Goal: Information Seeking & Learning: Learn about a topic

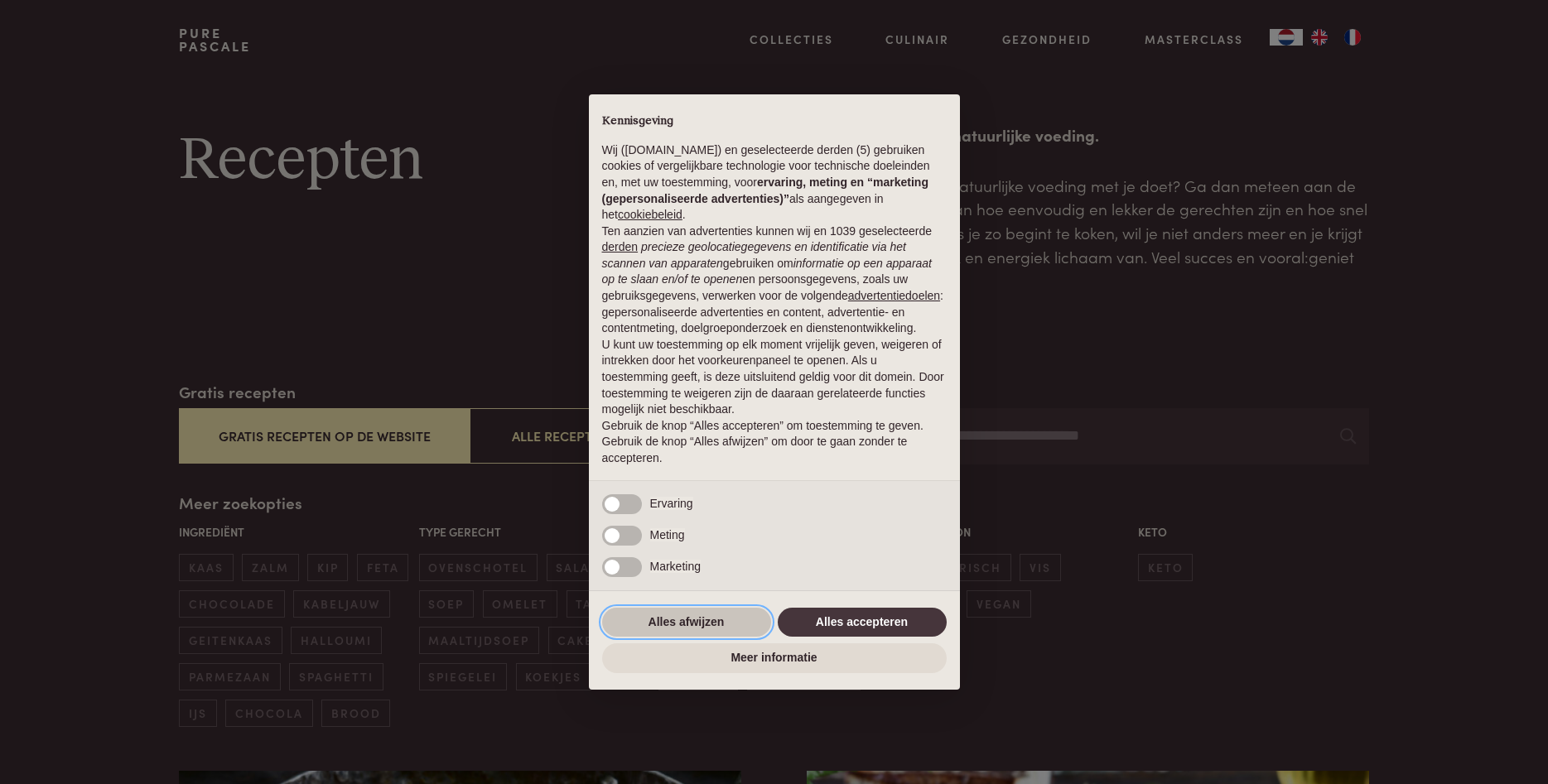
click at [654, 616] on button "Alles afwijzen" at bounding box center [686, 622] width 169 height 30
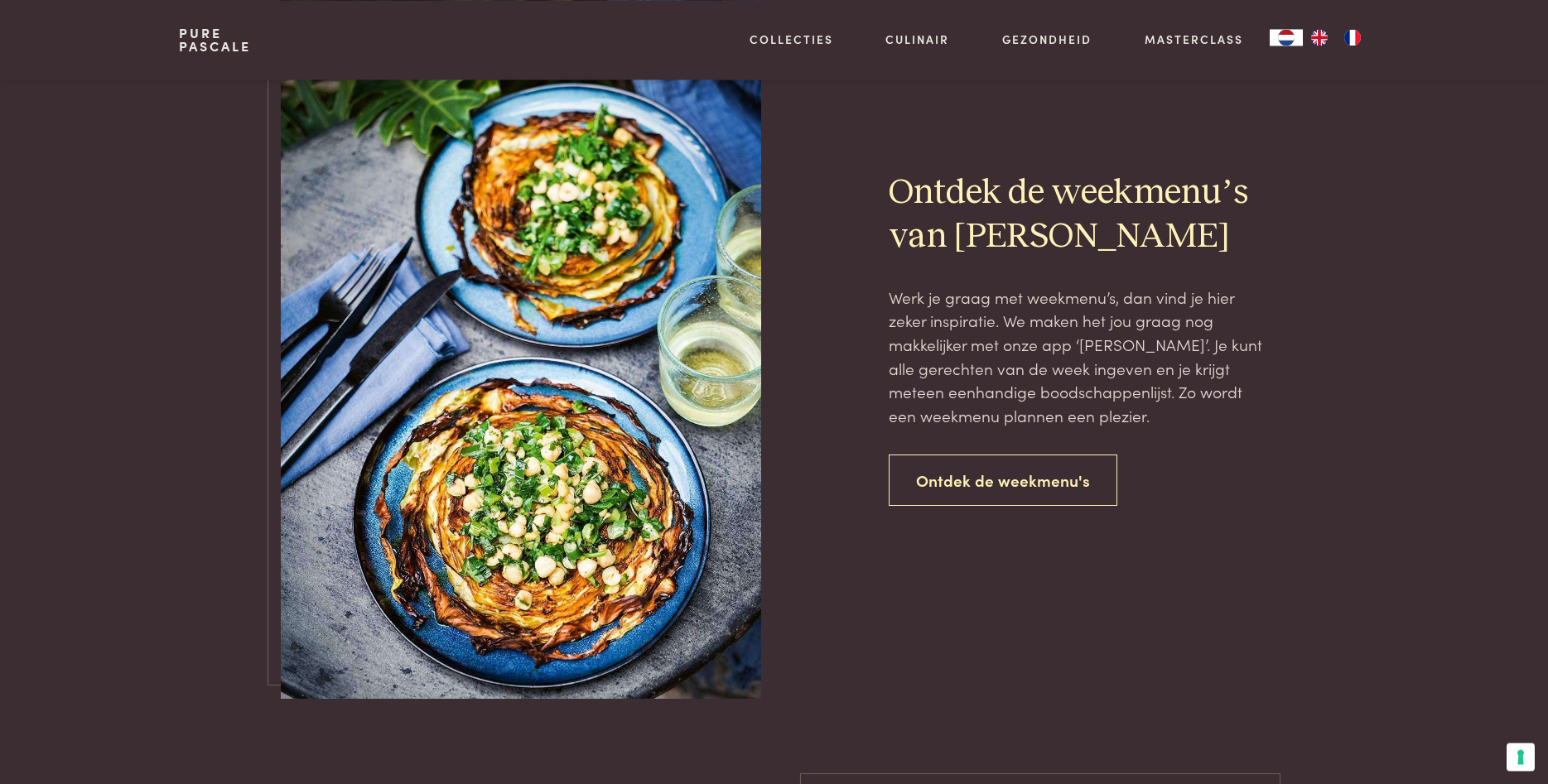
scroll to position [3717, 0]
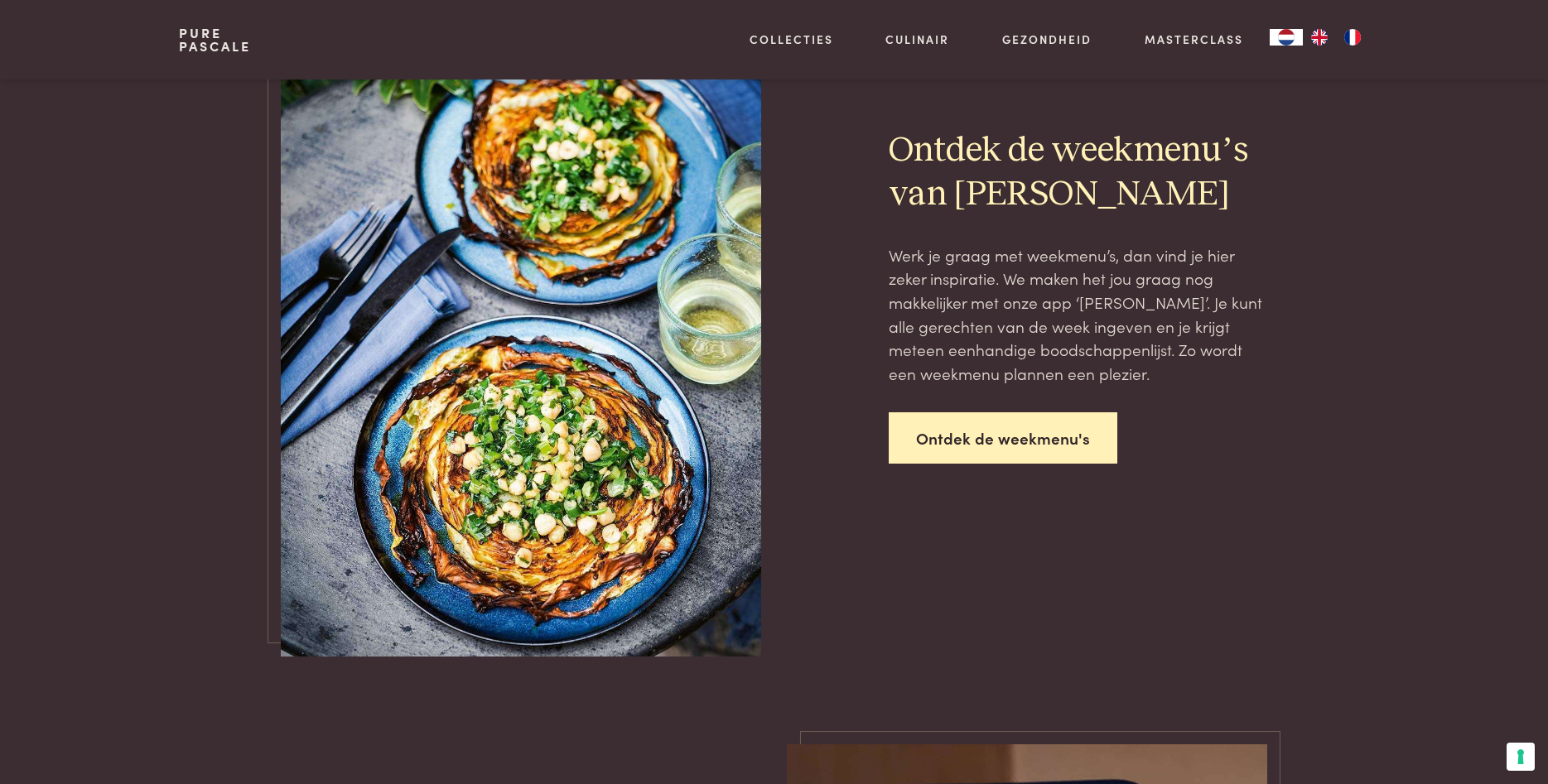
click at [957, 435] on link "Ontdek de weekmenu's" at bounding box center [1003, 438] width 228 height 52
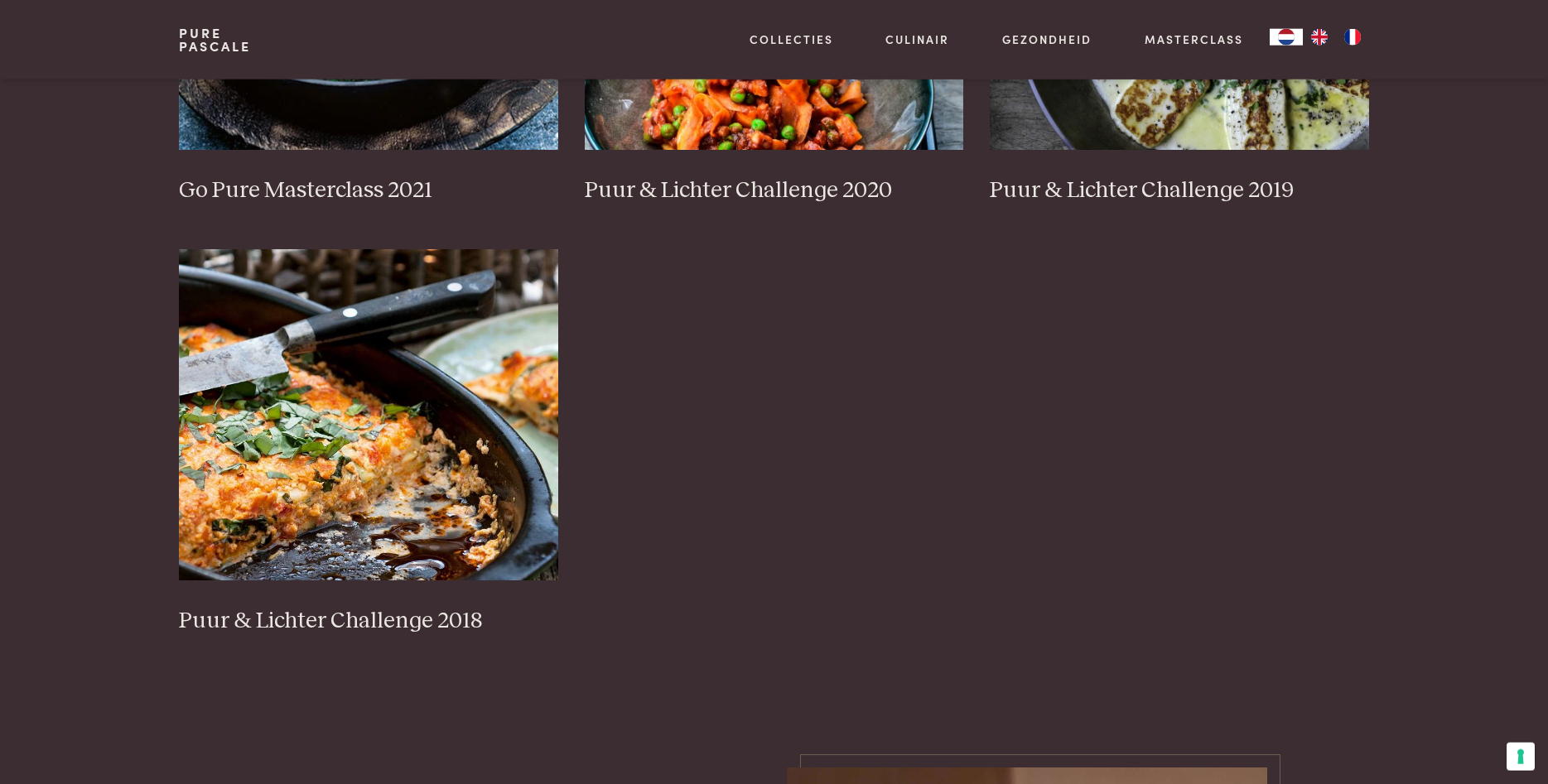
scroll to position [1521, 0]
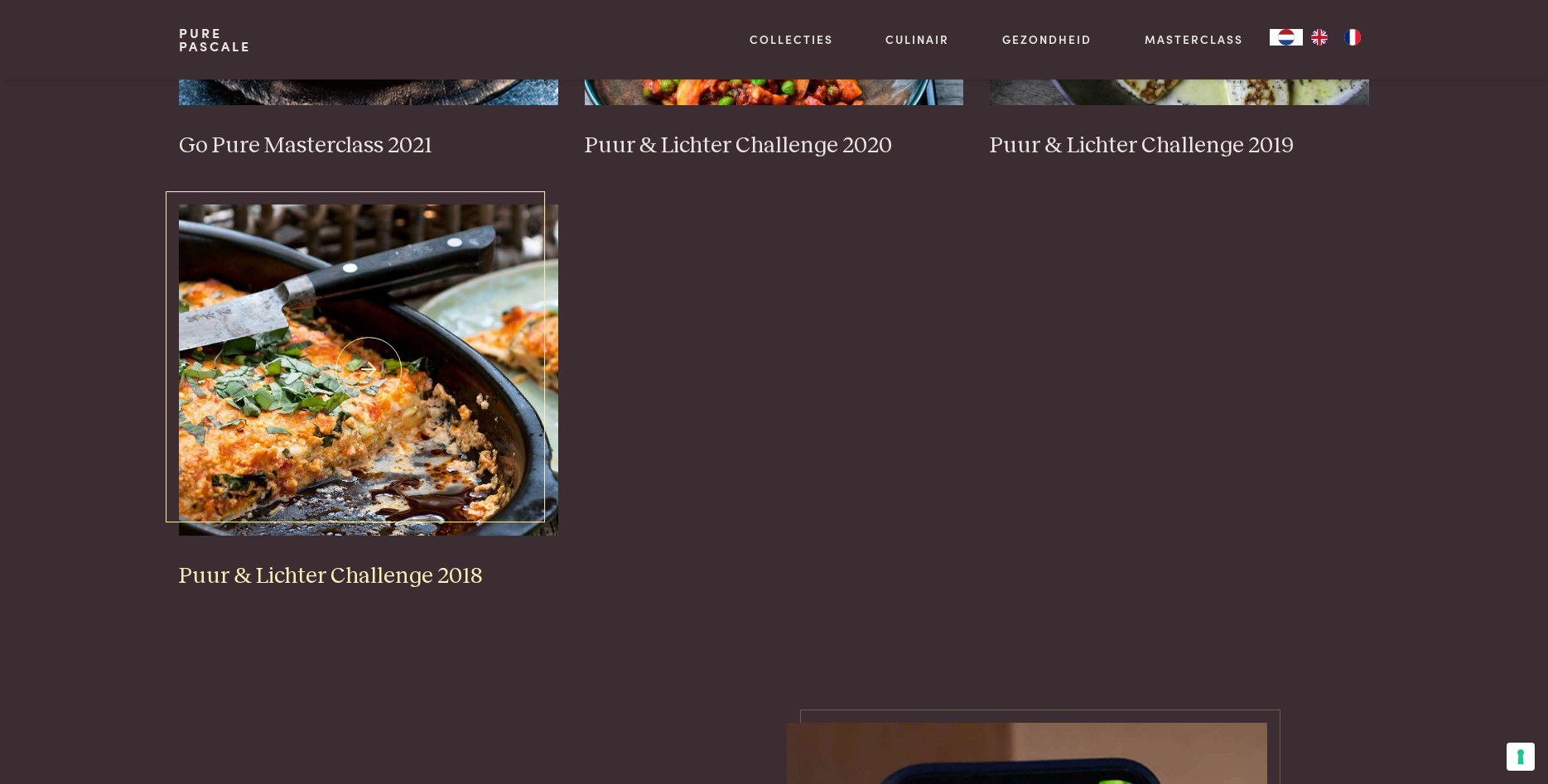
click at [293, 388] on img at bounding box center [369, 370] width 380 height 331
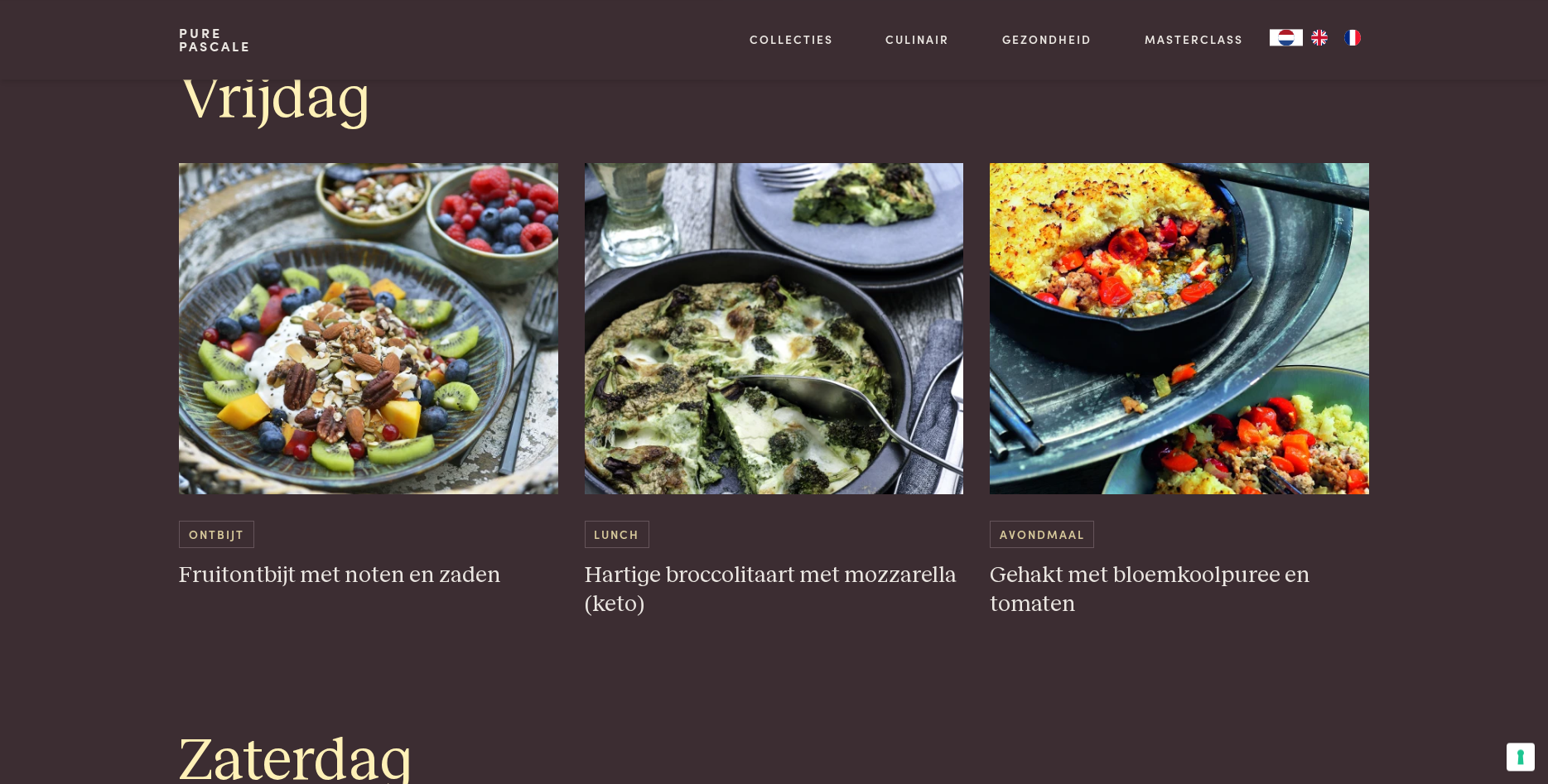
scroll to position [4055, 0]
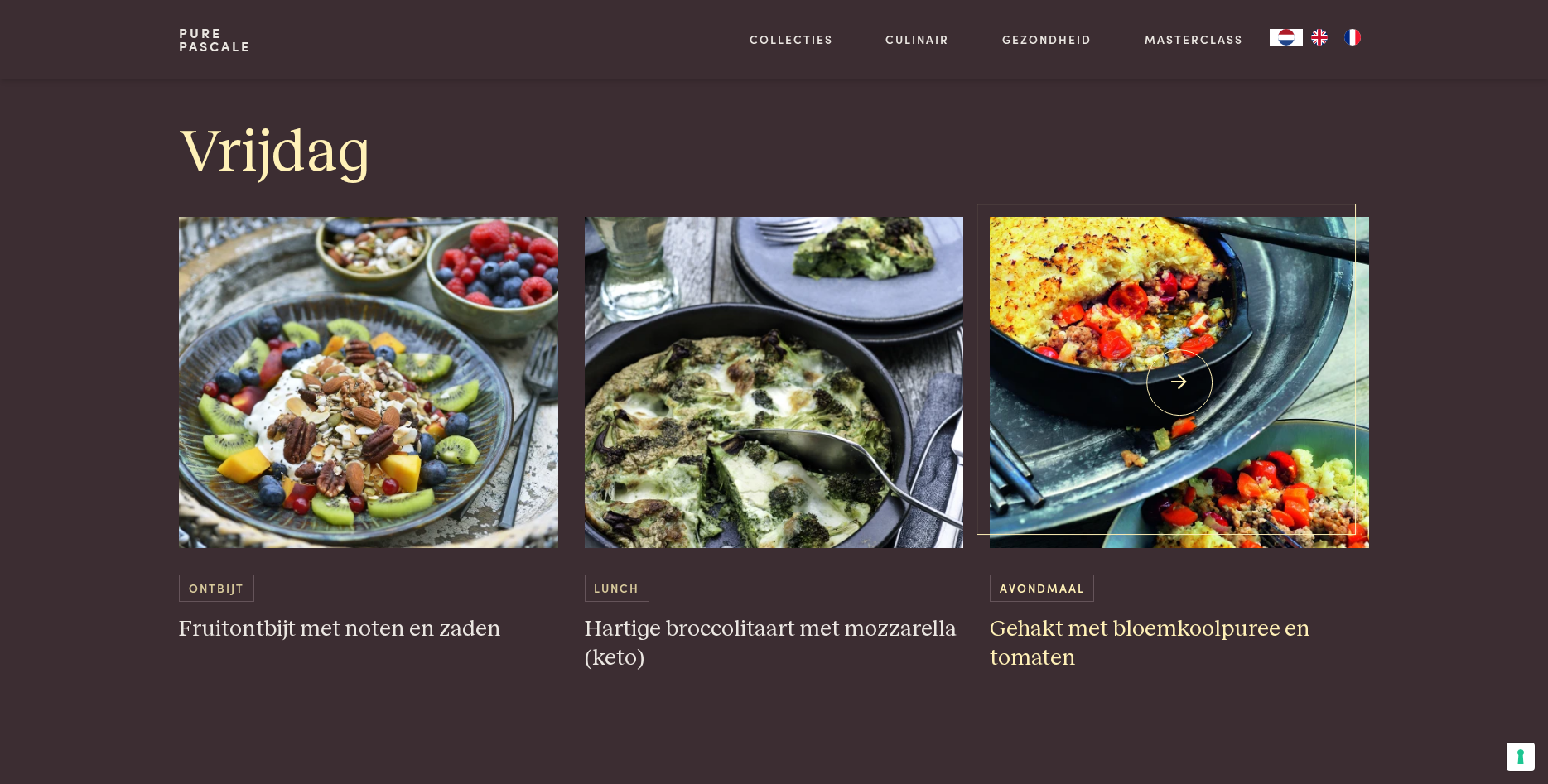
click at [1166, 371] on img at bounding box center [1180, 382] width 380 height 331
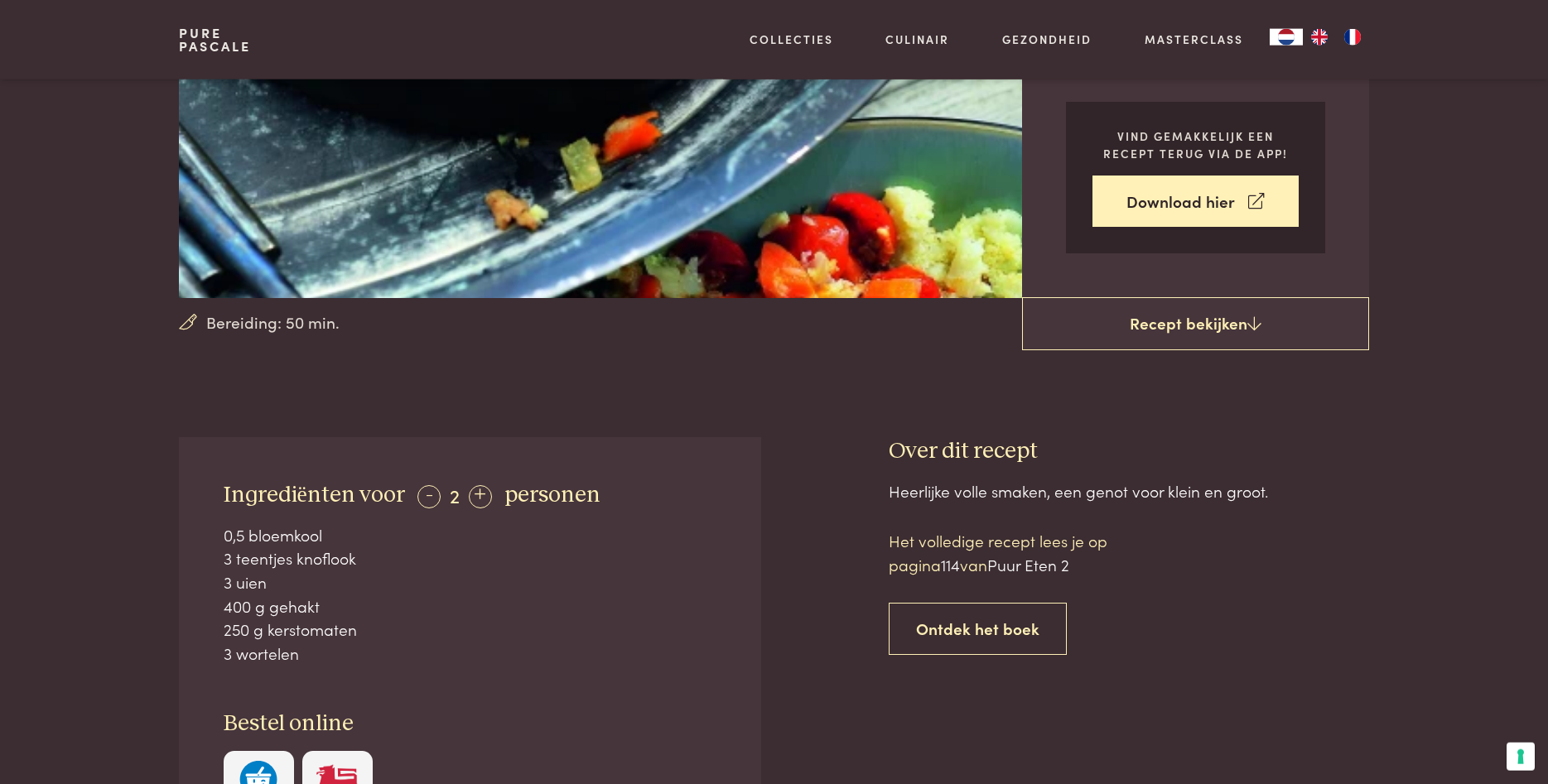
scroll to position [338, 0]
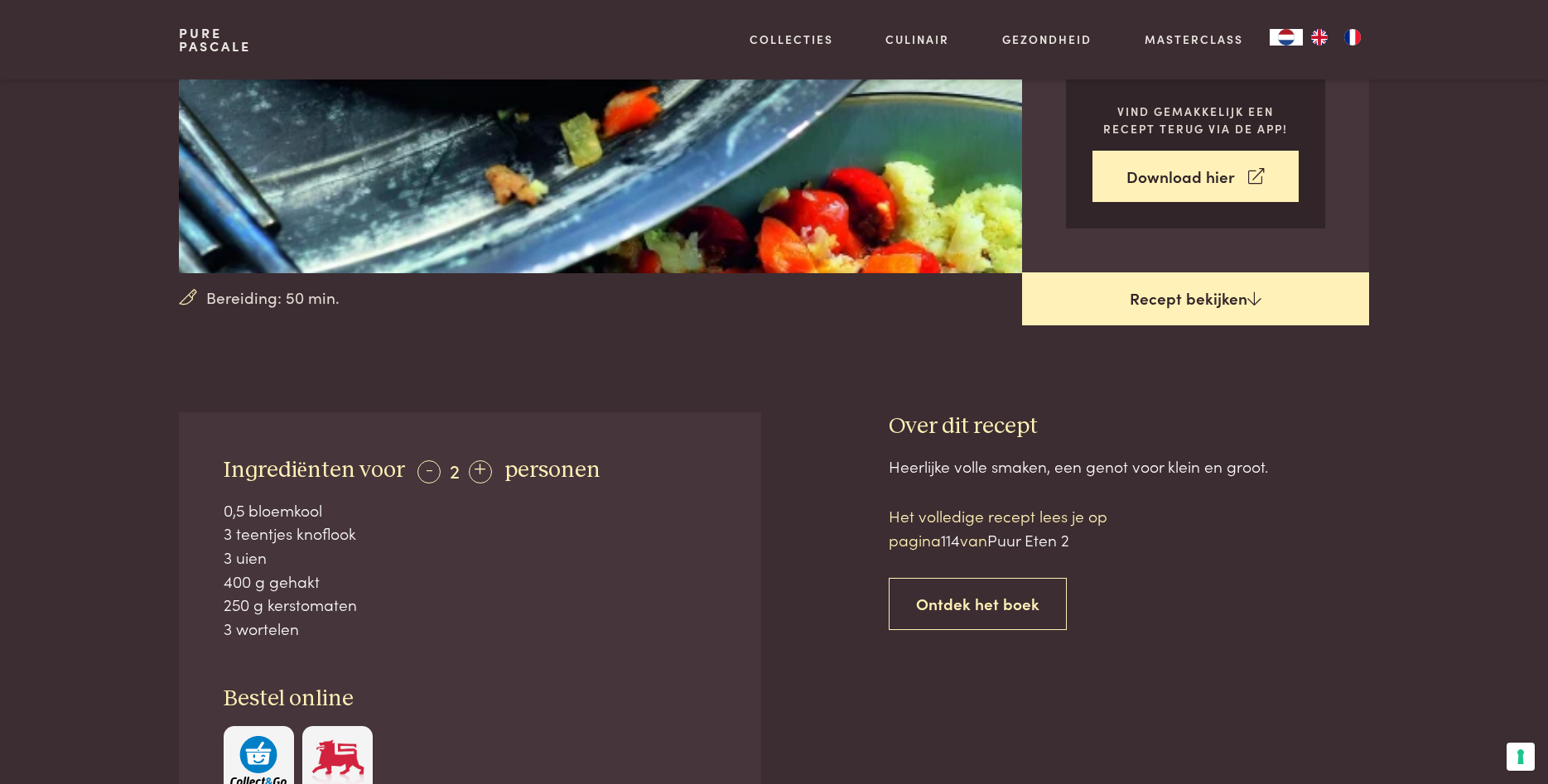
click at [1234, 291] on link "Recept bekijken" at bounding box center [1196, 299] width 347 height 53
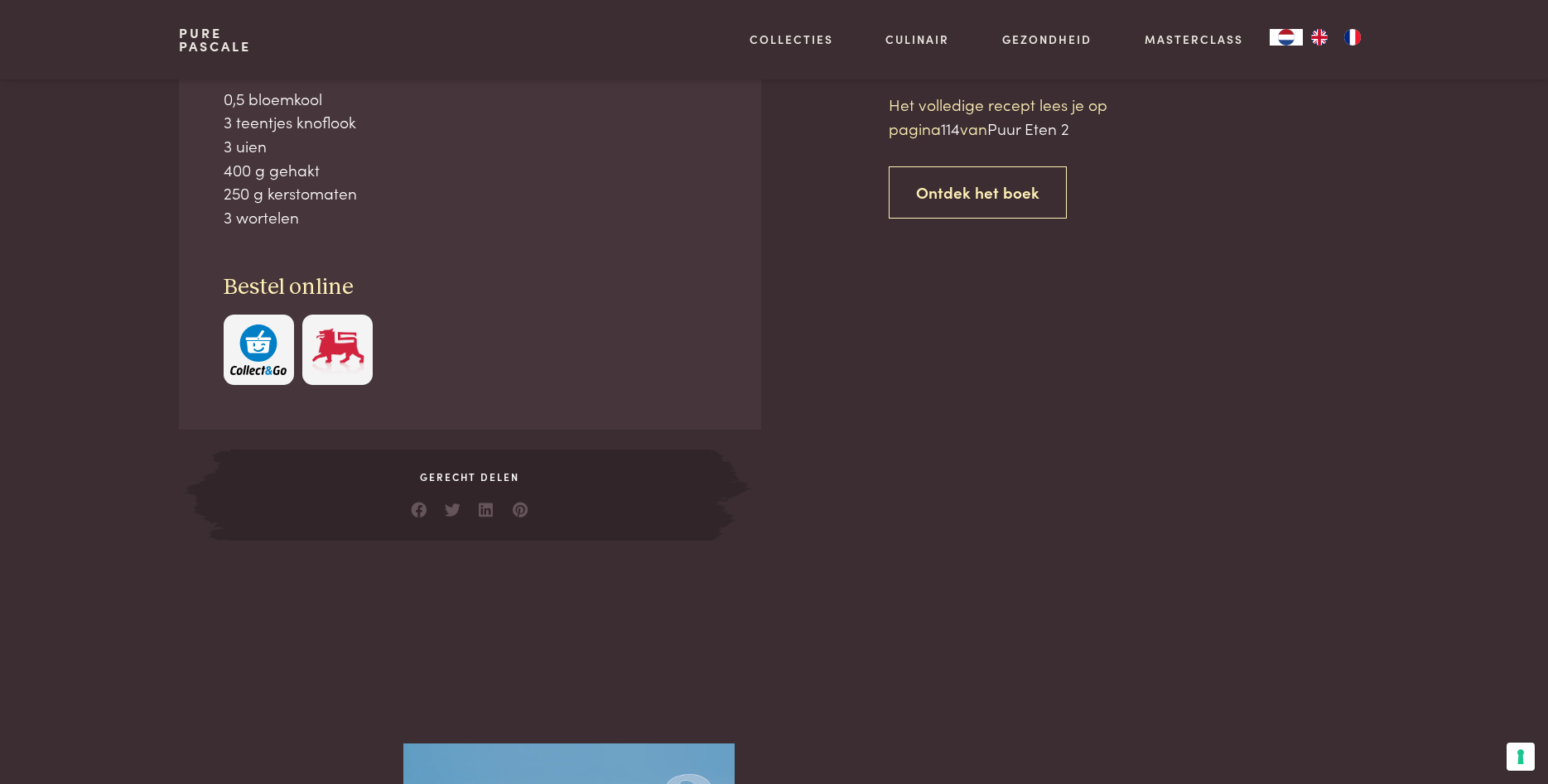
scroll to position [750, 0]
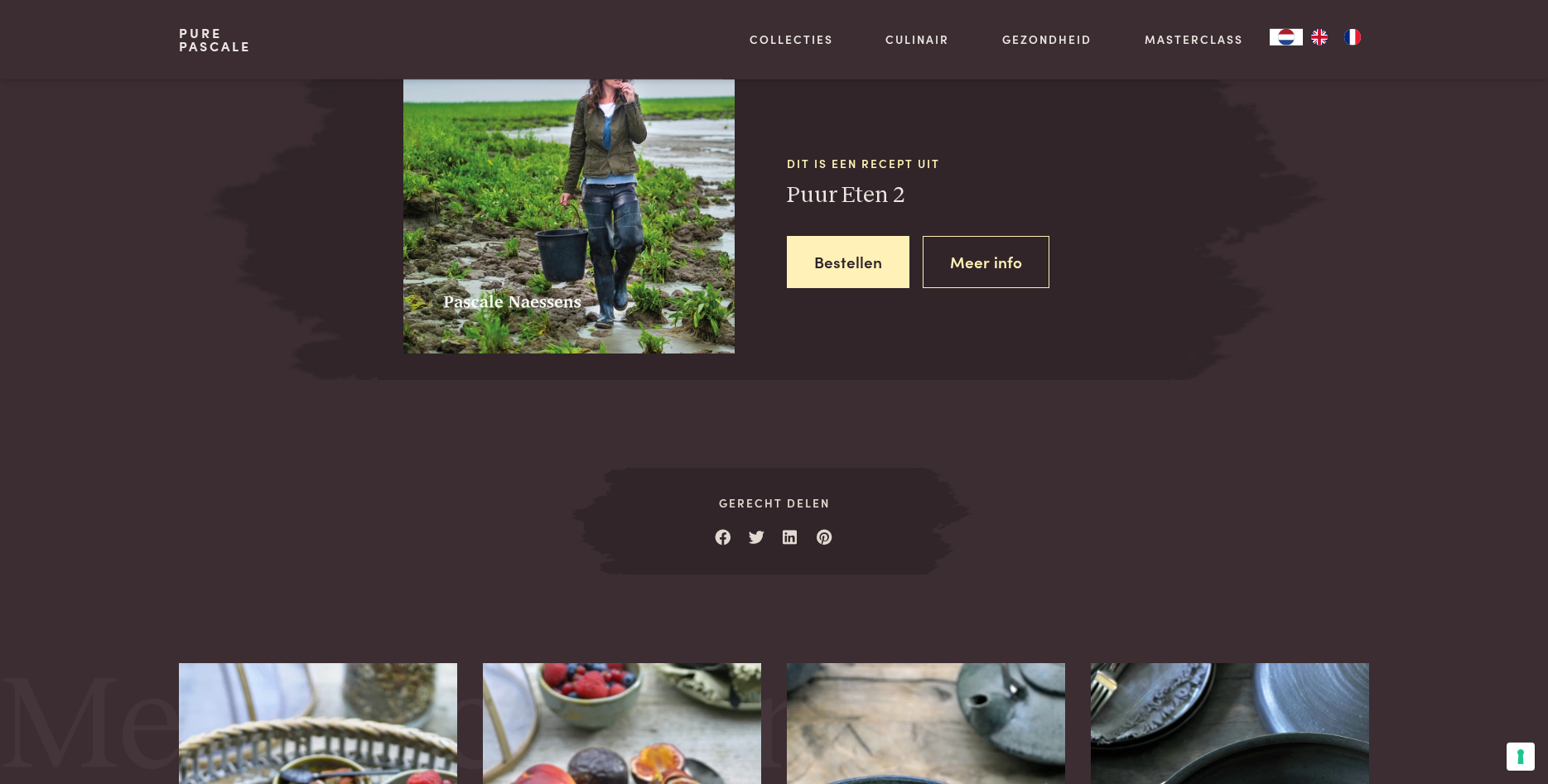
scroll to position [1511, 0]
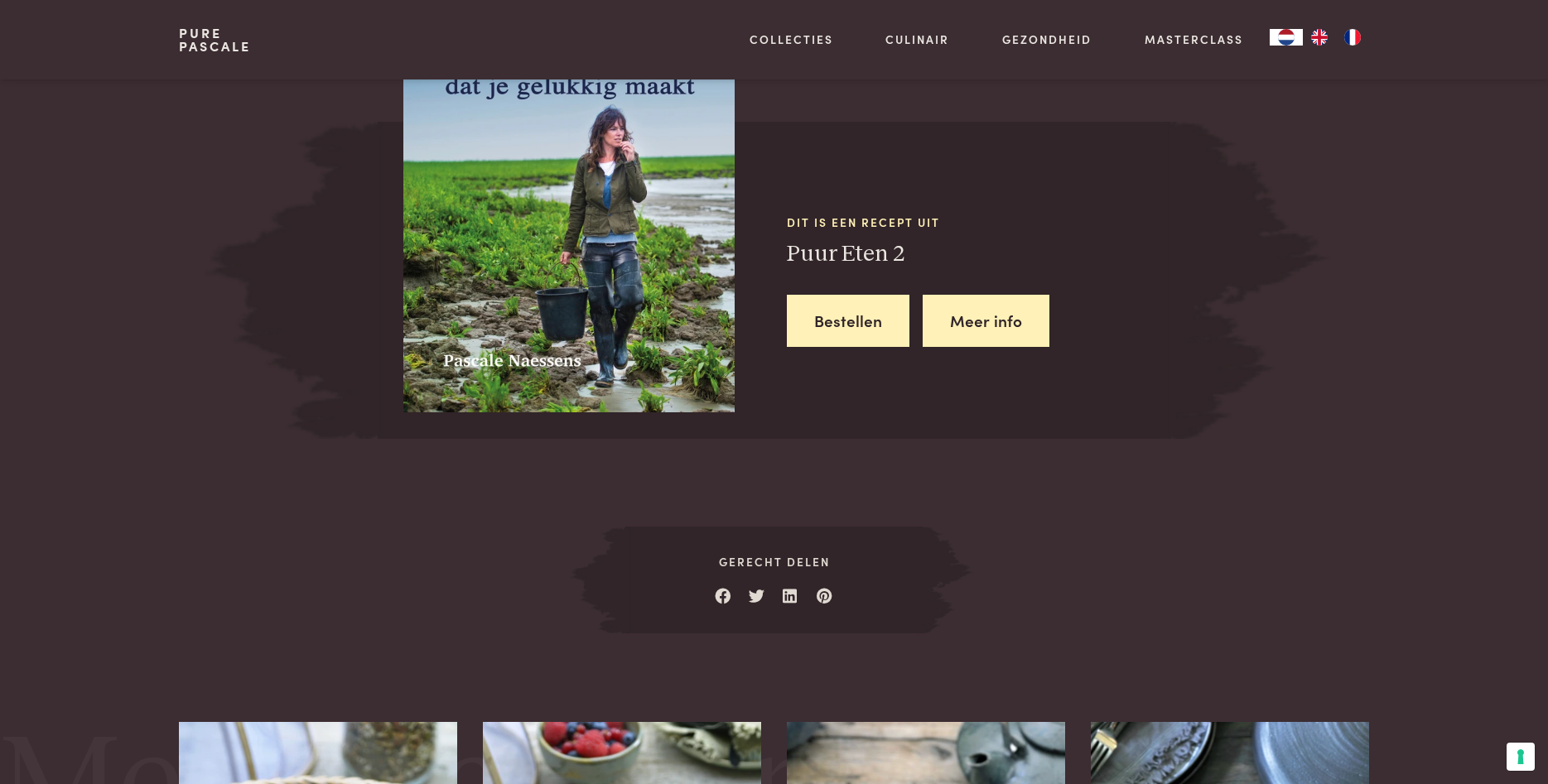
click at [977, 320] on link "Meer info" at bounding box center [986, 320] width 127 height 52
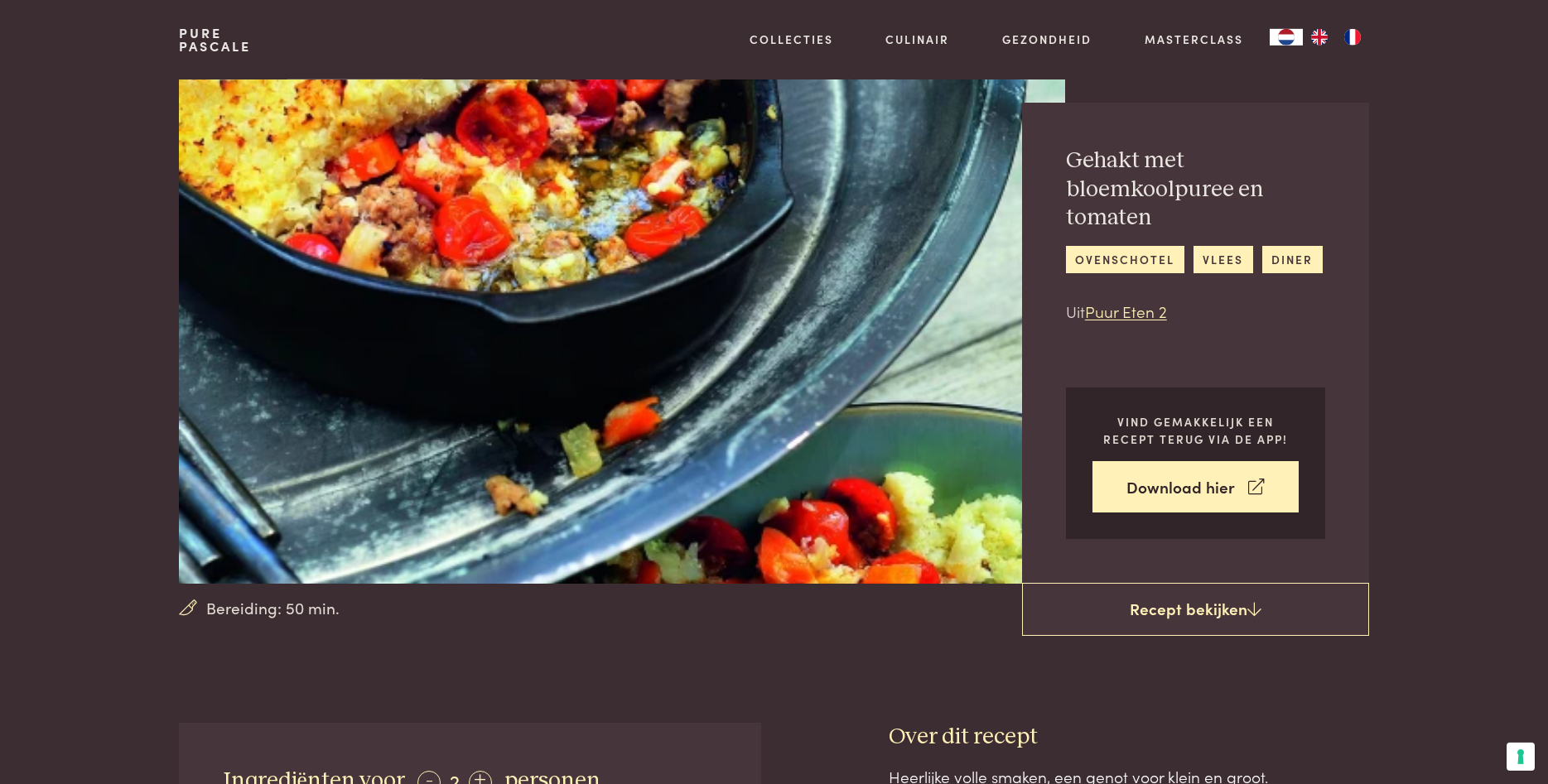
scroll to position [0, 0]
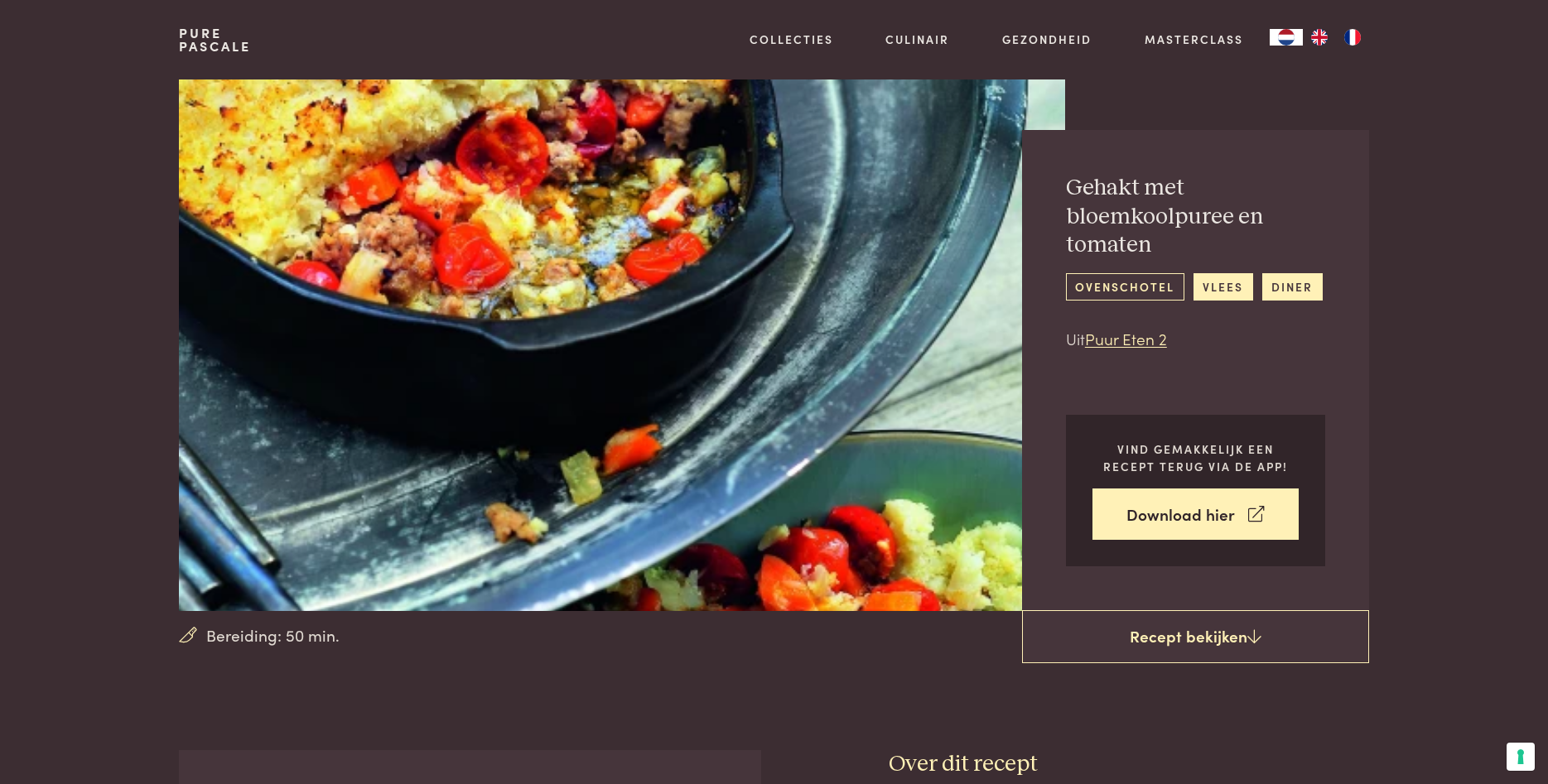
click at [1117, 287] on link "ovenschotel" at bounding box center [1125, 287] width 119 height 27
